Goal: Find specific page/section: Find specific page/section

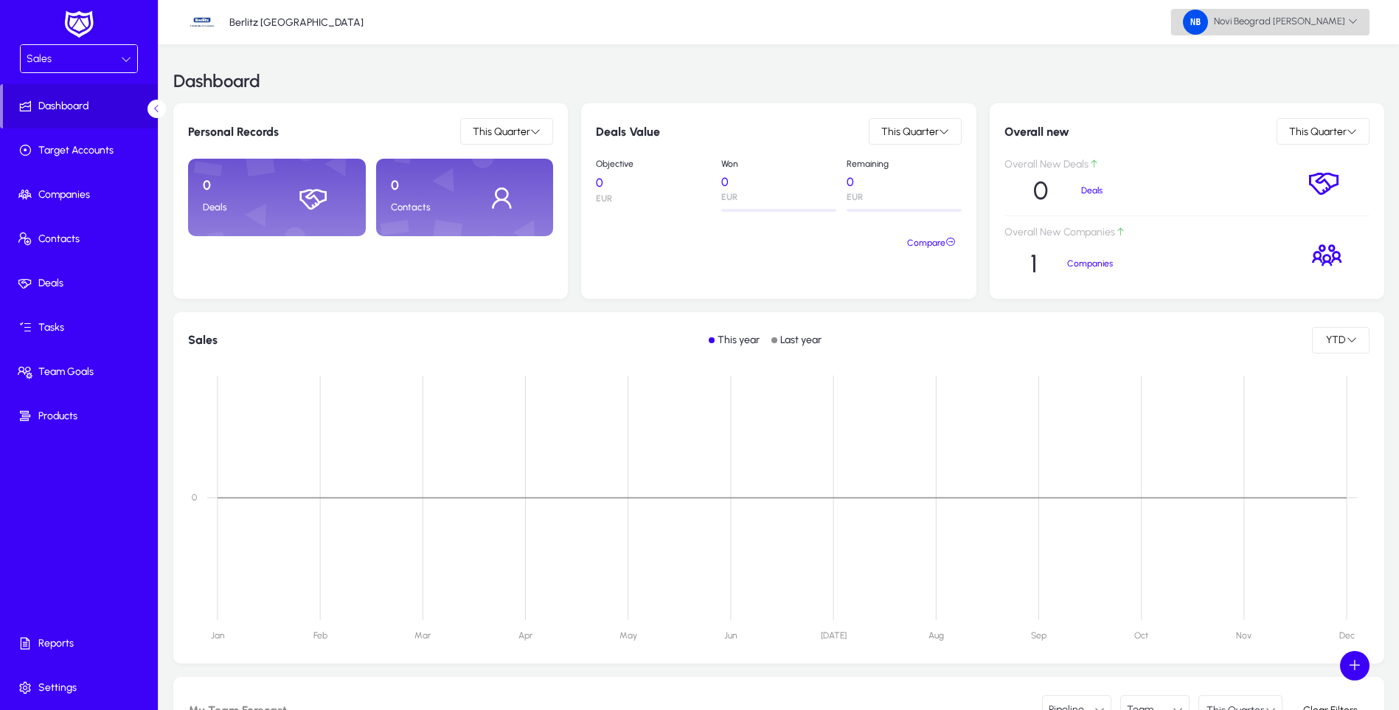
click at [1357, 23] on icon at bounding box center [1354, 21] width 10 height 10
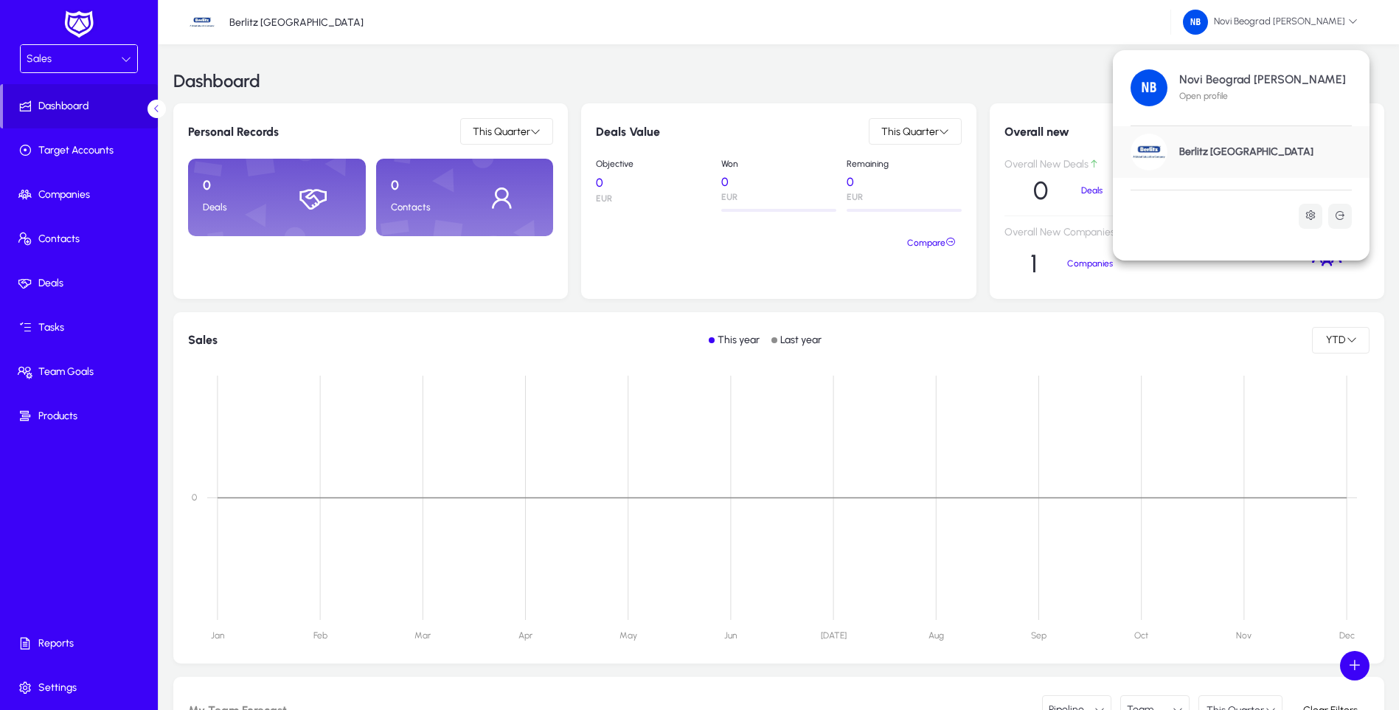
click at [125, 60] on div at bounding box center [699, 355] width 1399 height 710
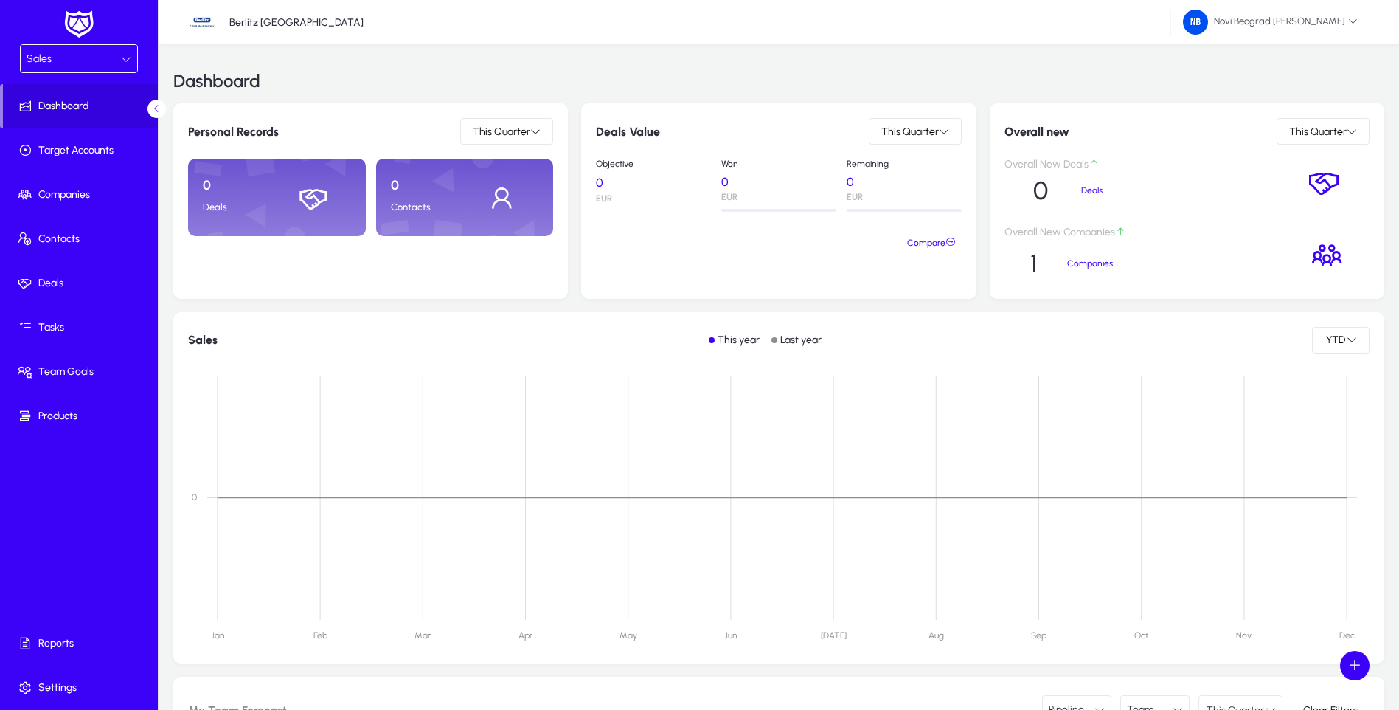
click at [130, 58] on icon at bounding box center [126, 59] width 10 height 10
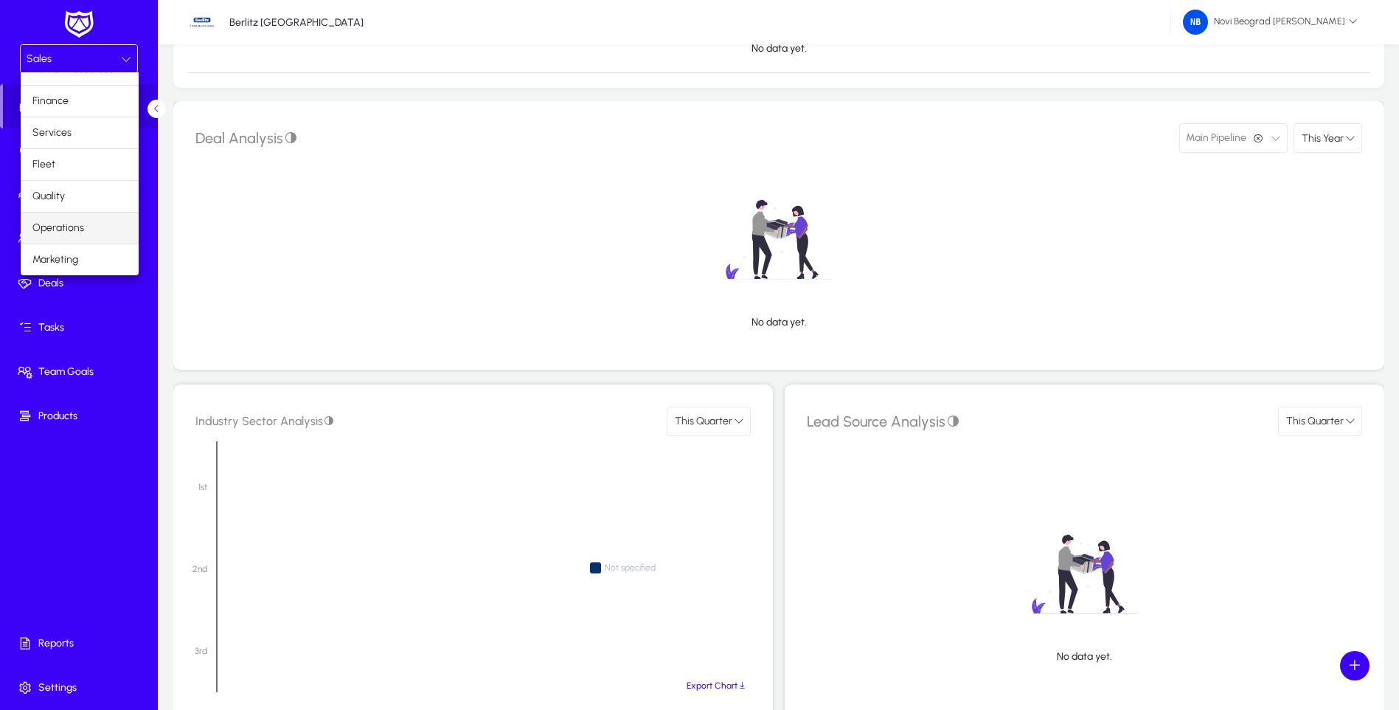
scroll to position [885, 0]
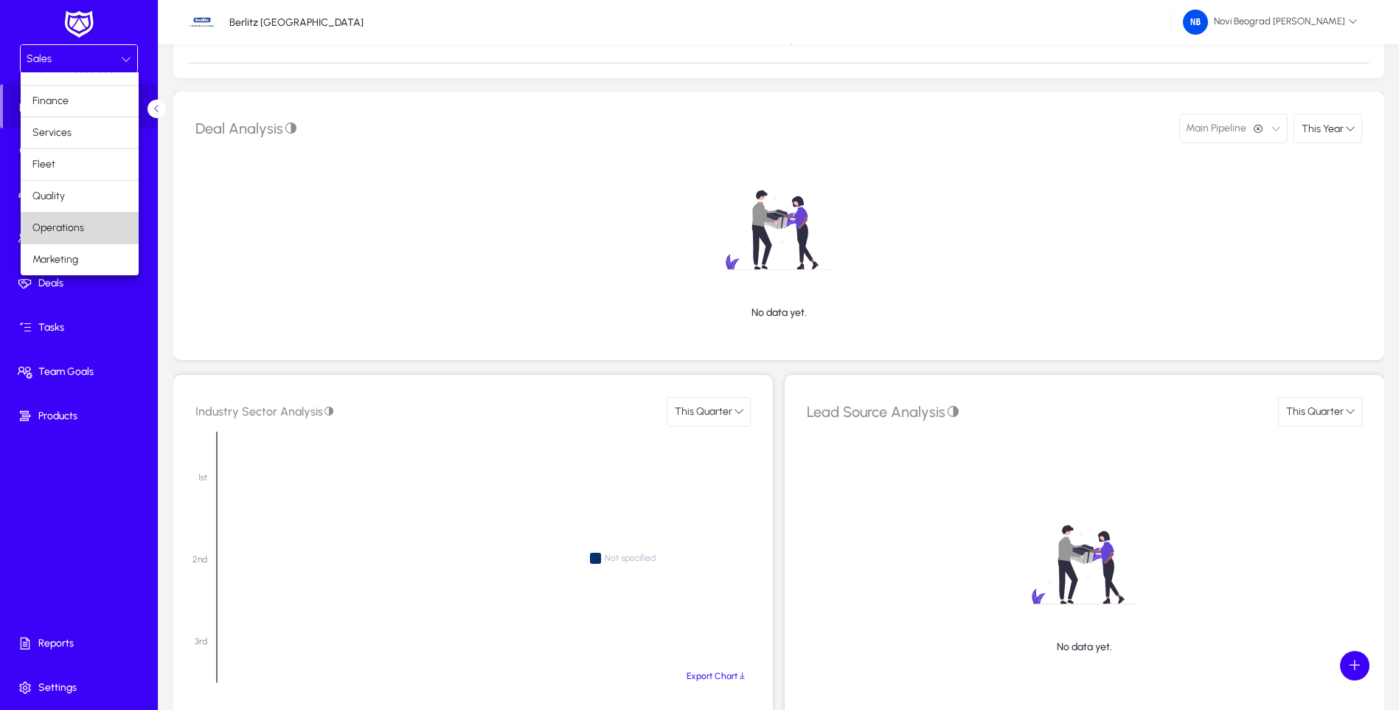
click at [95, 226] on mat-option "Operations" at bounding box center [80, 227] width 118 height 31
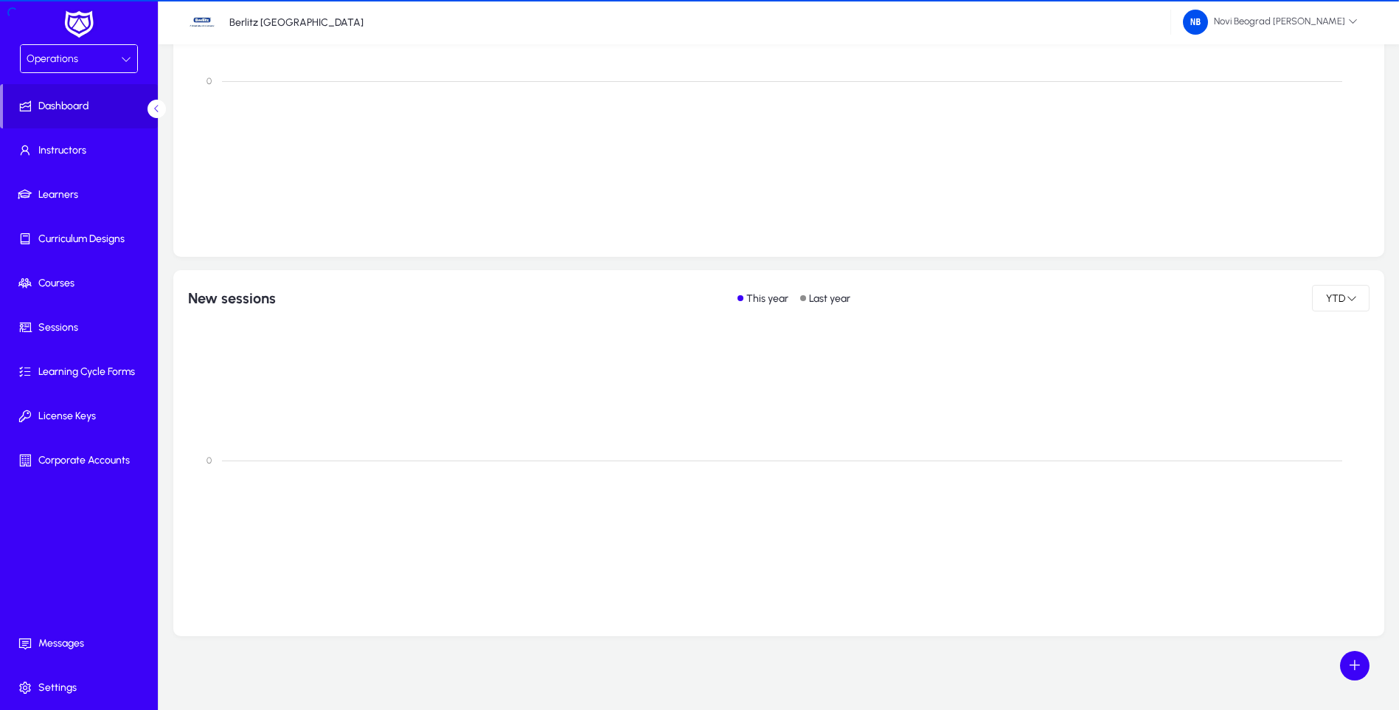
scroll to position [736, 0]
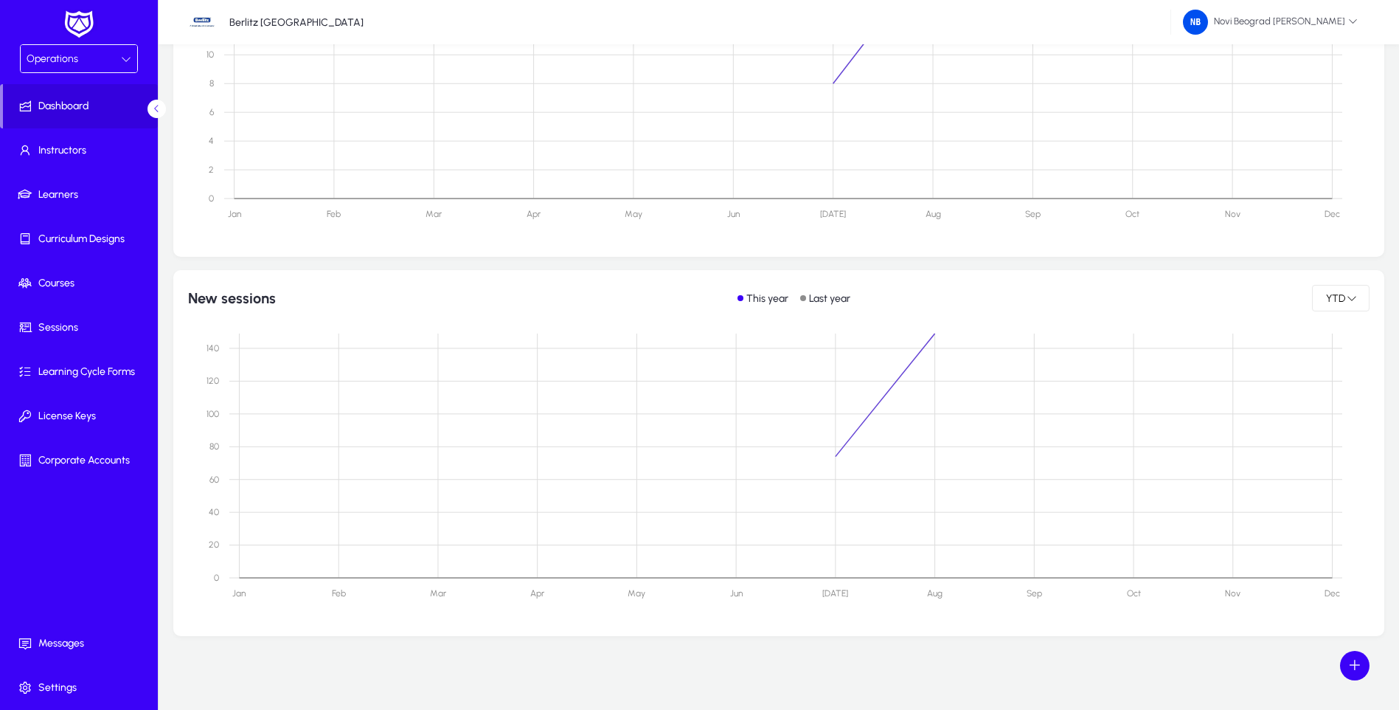
click at [127, 55] on icon at bounding box center [126, 59] width 10 height 10
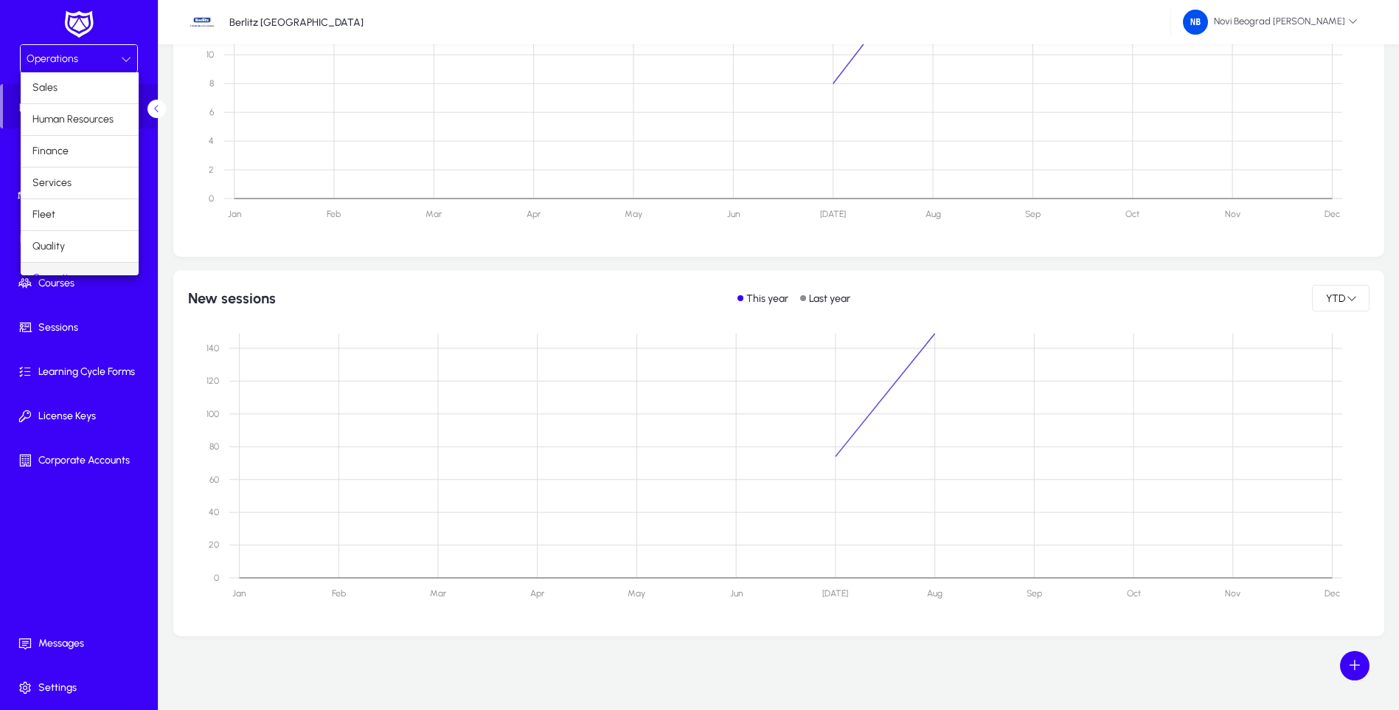
scroll to position [18, 0]
click at [90, 101] on span "Human Resources" at bounding box center [72, 101] width 81 height 18
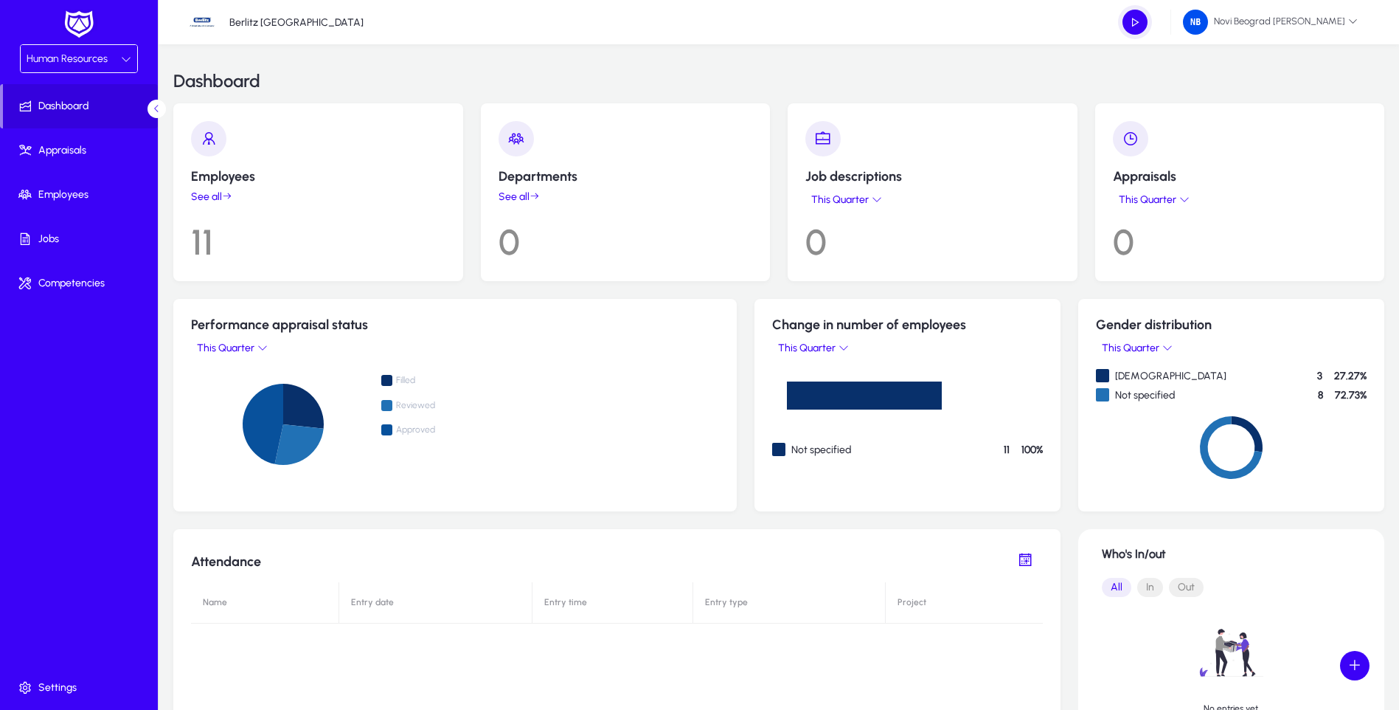
click at [210, 197] on link "See all" at bounding box center [318, 196] width 255 height 13
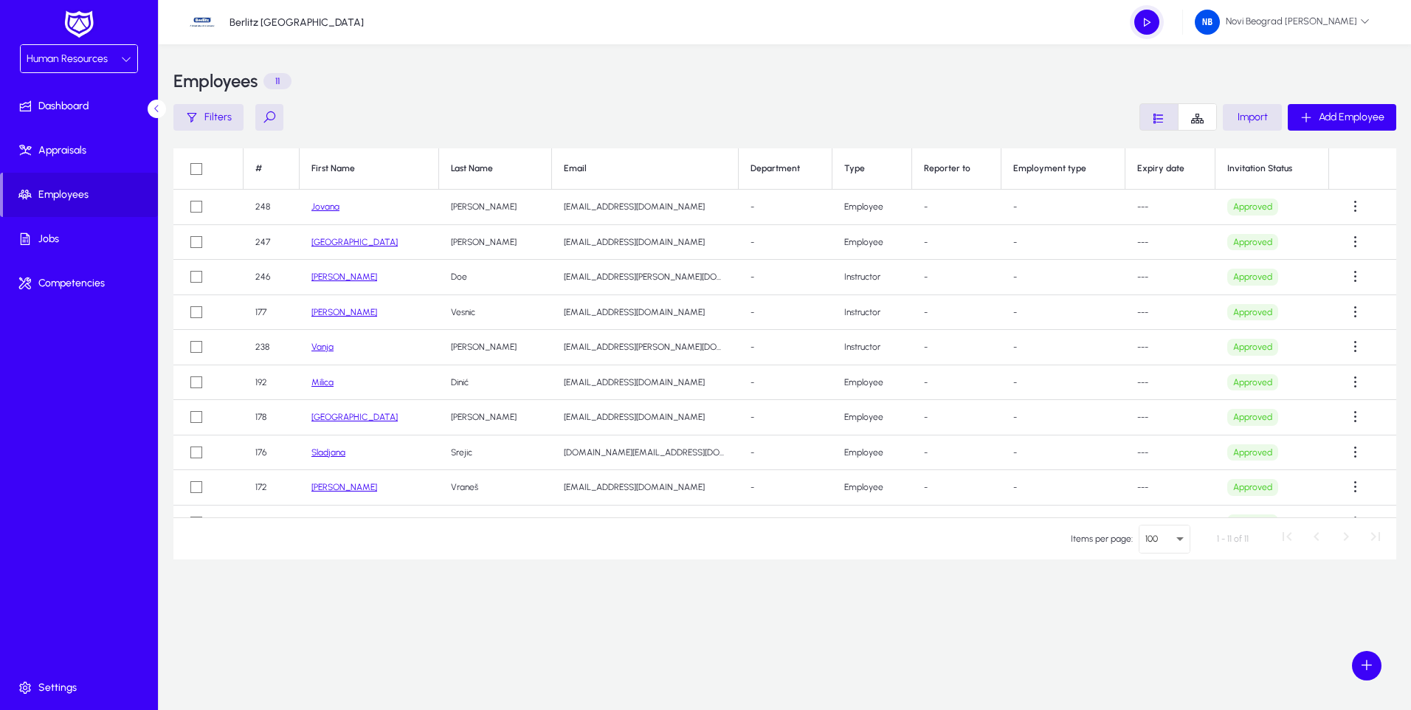
click at [331, 240] on link "[GEOGRAPHIC_DATA]" at bounding box center [354, 242] width 86 height 10
click at [66, 106] on span "Dashboard" at bounding box center [82, 106] width 158 height 15
